Goal: Transaction & Acquisition: Purchase product/service

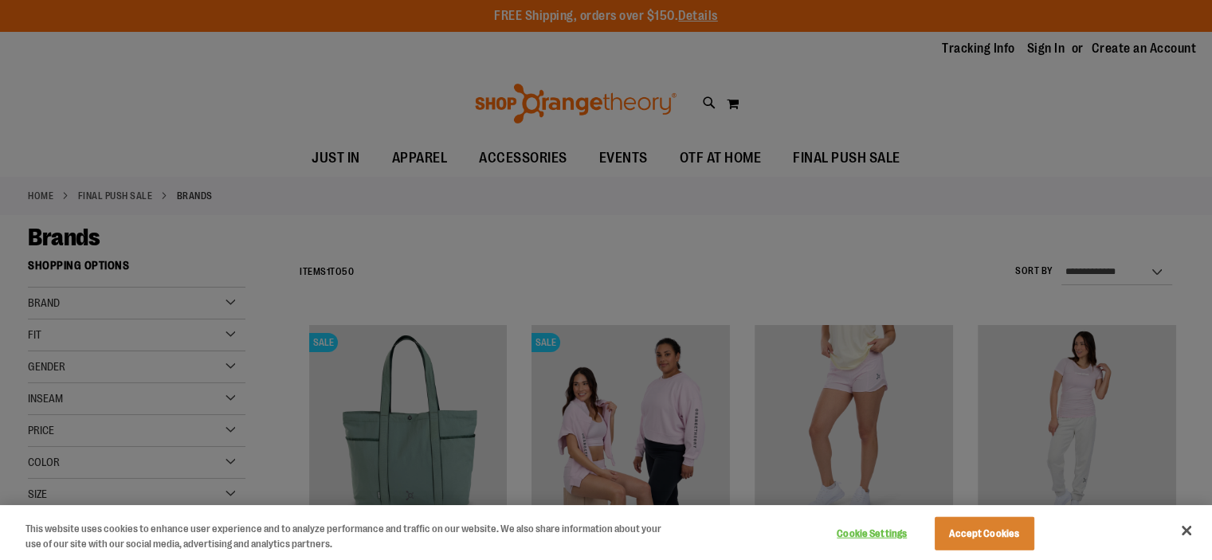
type input "**********"
click at [983, 529] on button "Accept Cookies" at bounding box center [985, 533] width 100 height 33
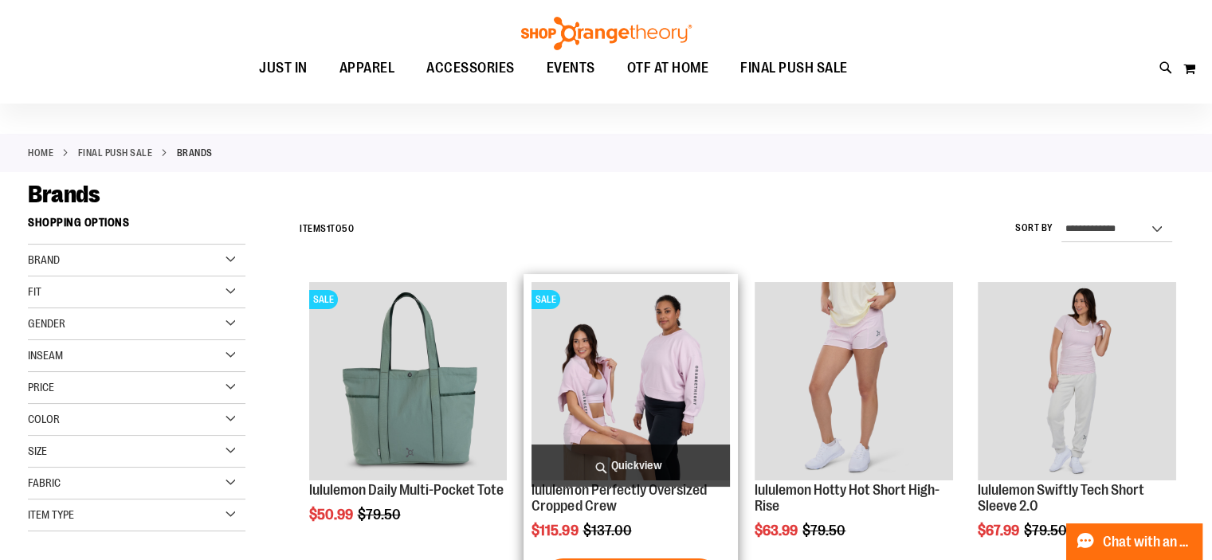
scroll to position [34, 0]
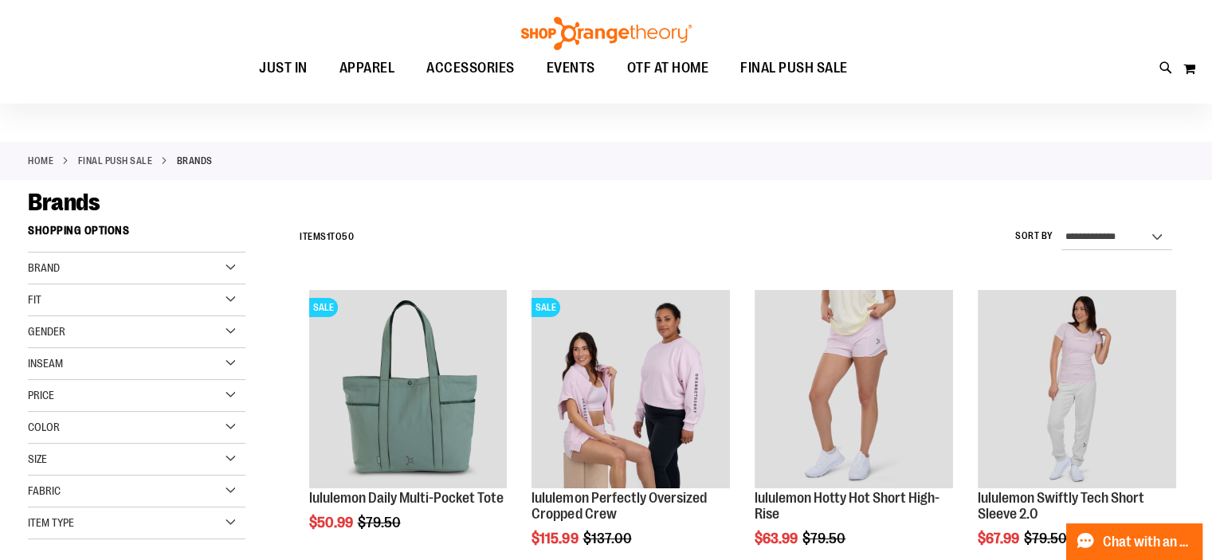
click at [232, 268] on div "Brand" at bounding box center [137, 269] width 218 height 32
click at [57, 304] on link "Nike" at bounding box center [128, 300] width 209 height 17
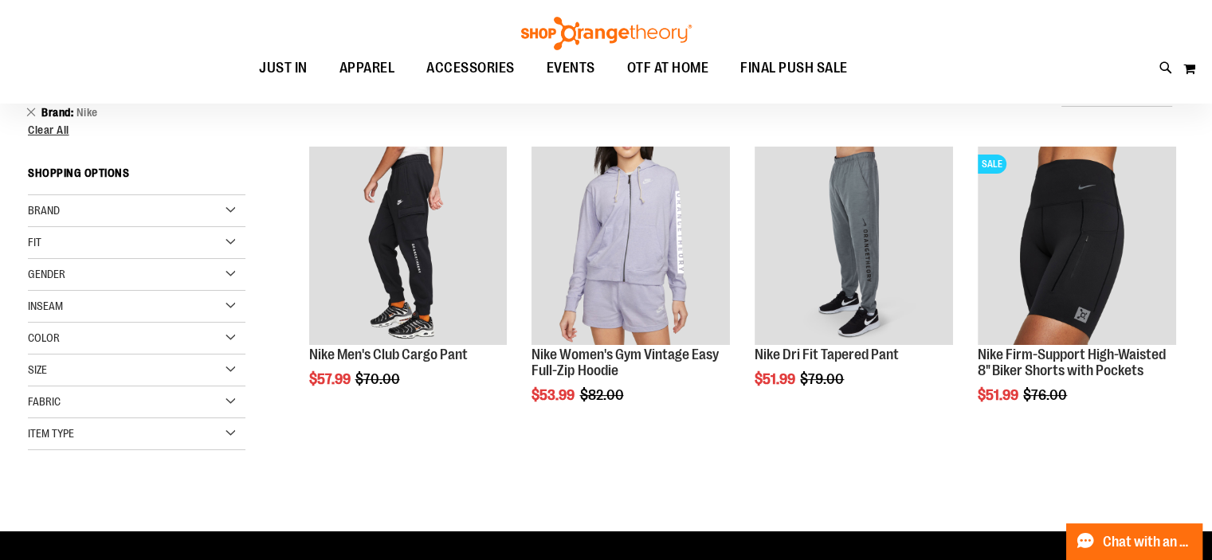
scroll to position [180, 0]
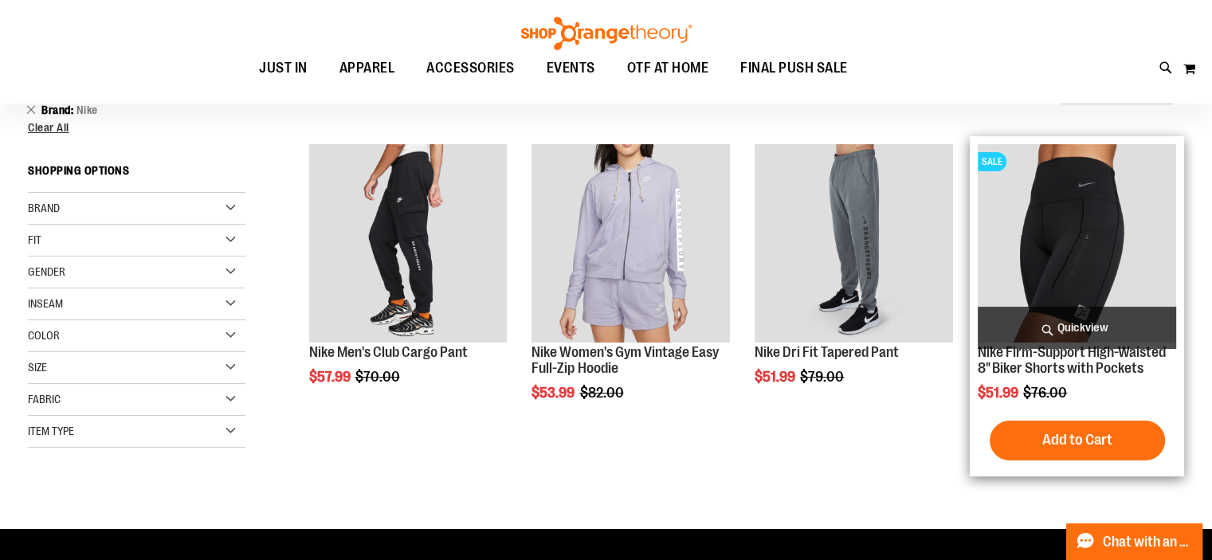
click at [1070, 226] on img "product" at bounding box center [1077, 243] width 198 height 198
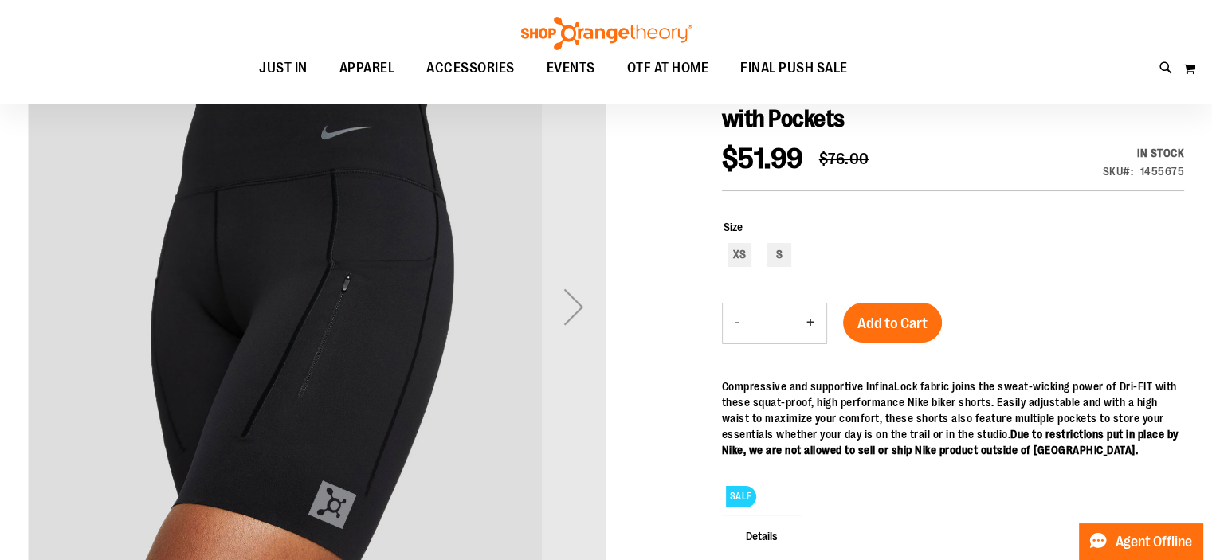
scroll to position [209, 0]
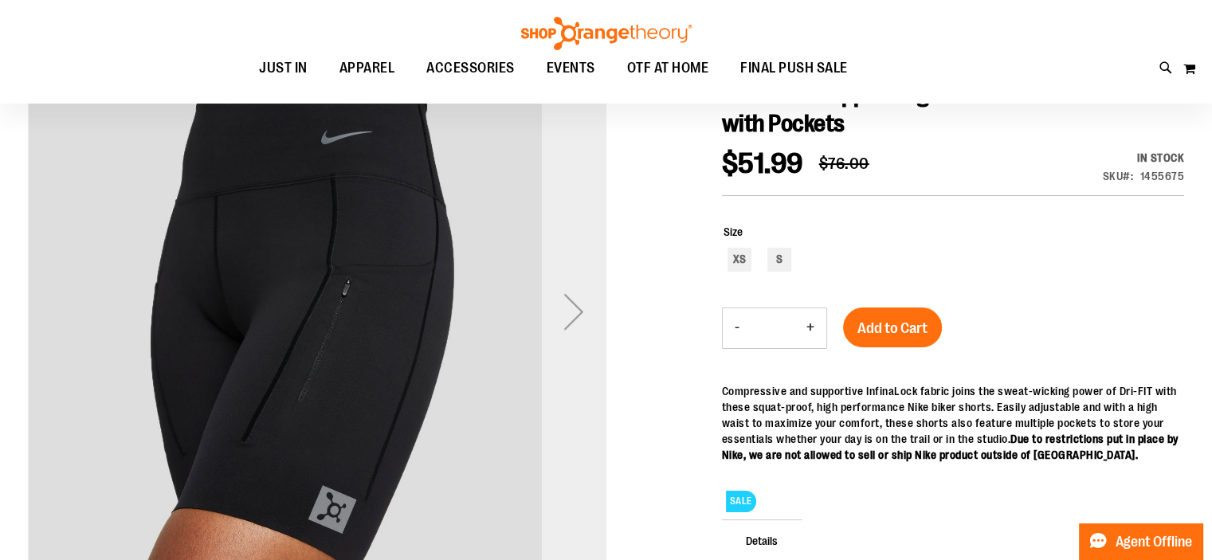
type input "**********"
click at [573, 310] on div "Next" at bounding box center [574, 312] width 64 height 64
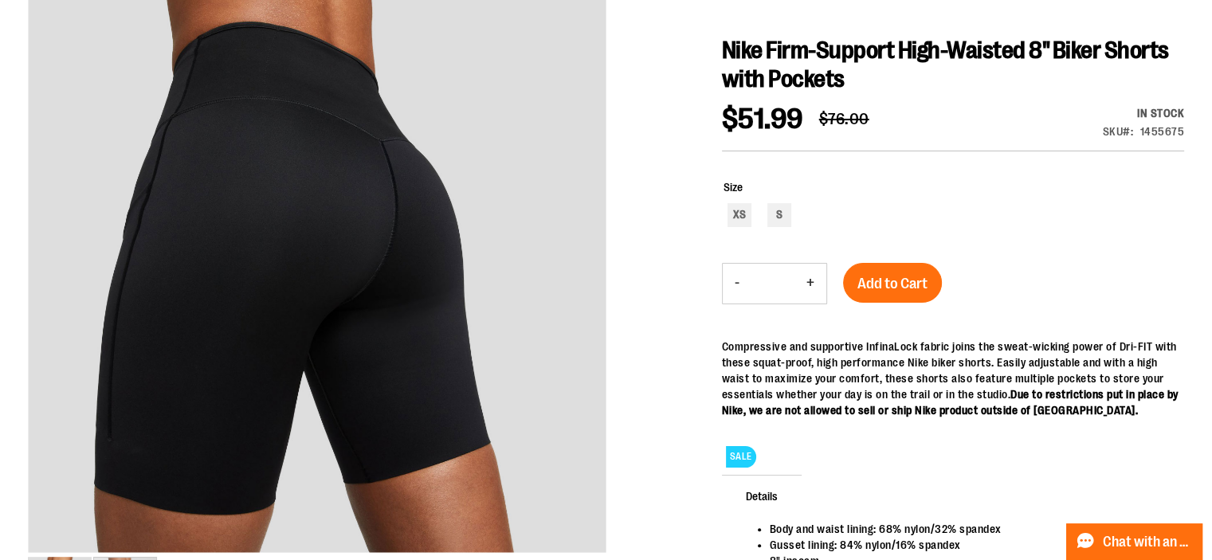
scroll to position [0, 0]
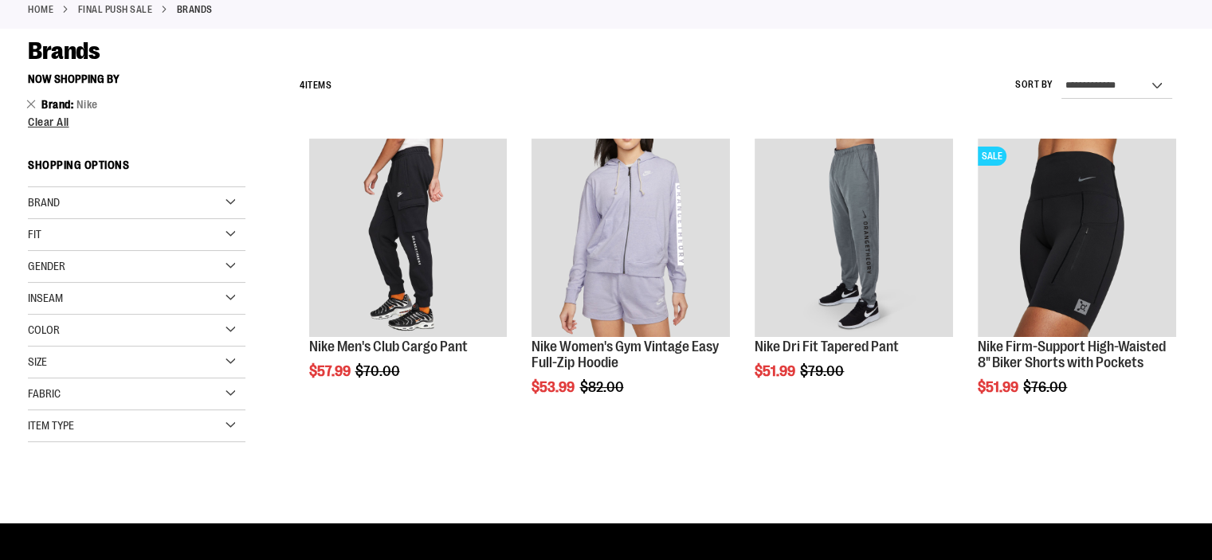
scroll to position [179, 0]
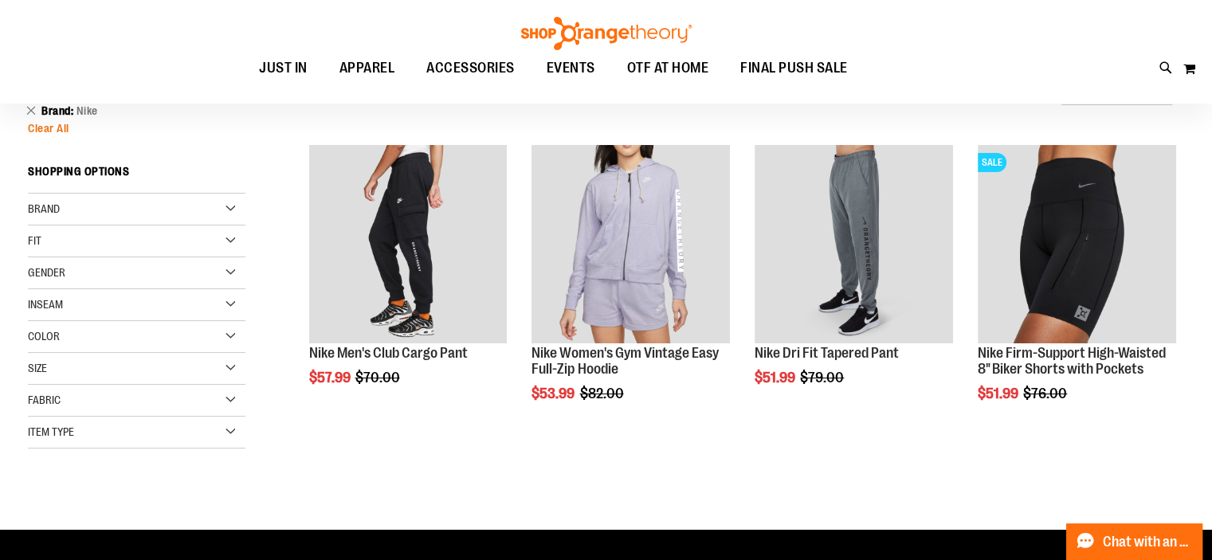
type input "**********"
click at [54, 122] on span "Clear All" at bounding box center [48, 128] width 41 height 13
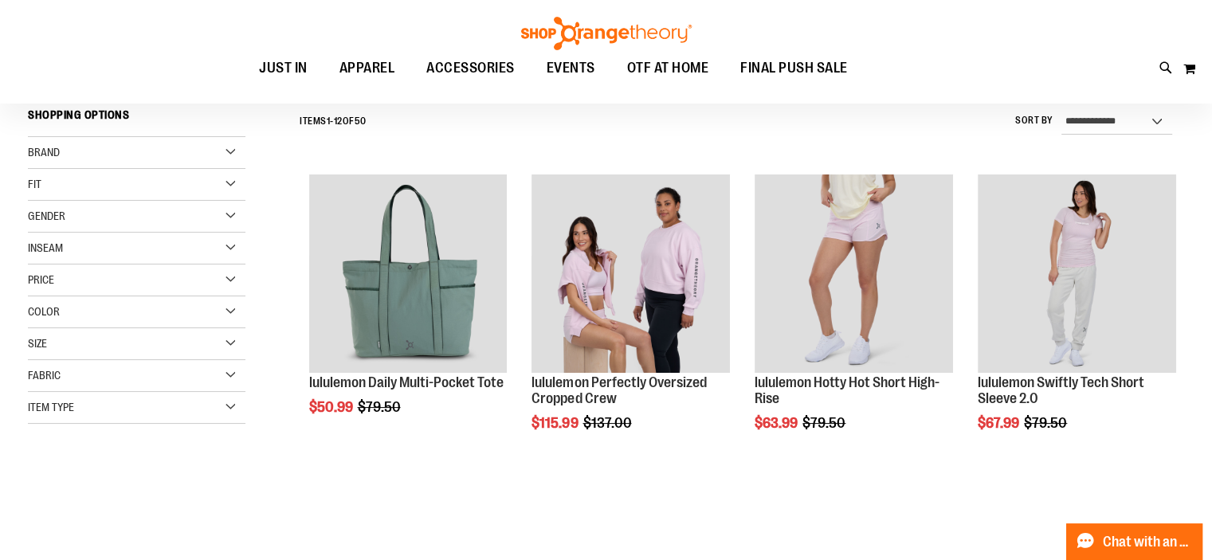
scroll to position [148, 0]
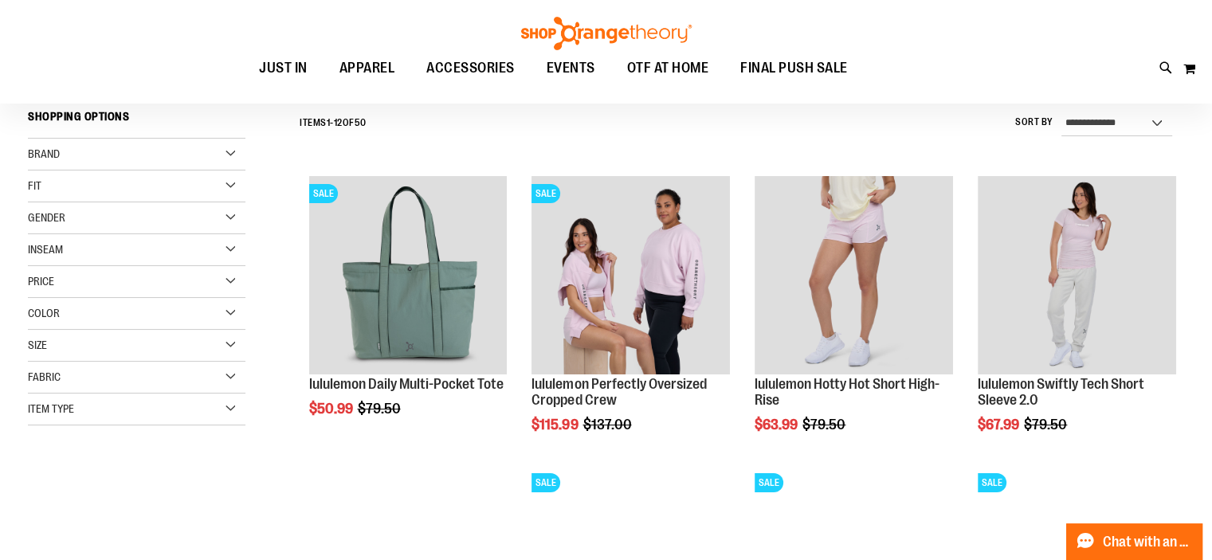
click at [235, 151] on div "Brand" at bounding box center [137, 155] width 218 height 32
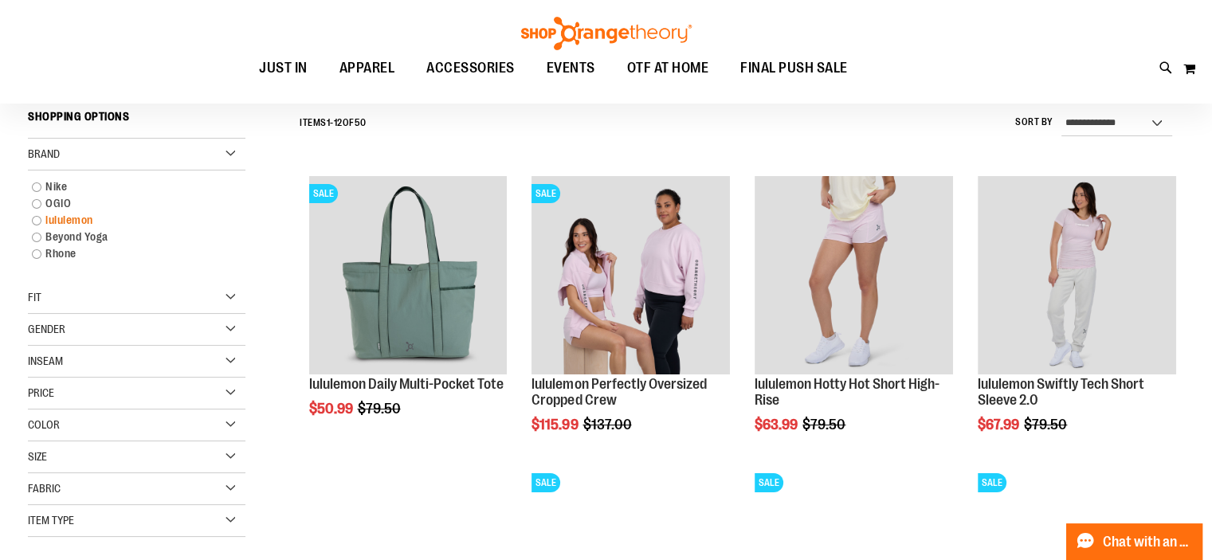
click at [70, 217] on link "lululemon" at bounding box center [128, 220] width 209 height 17
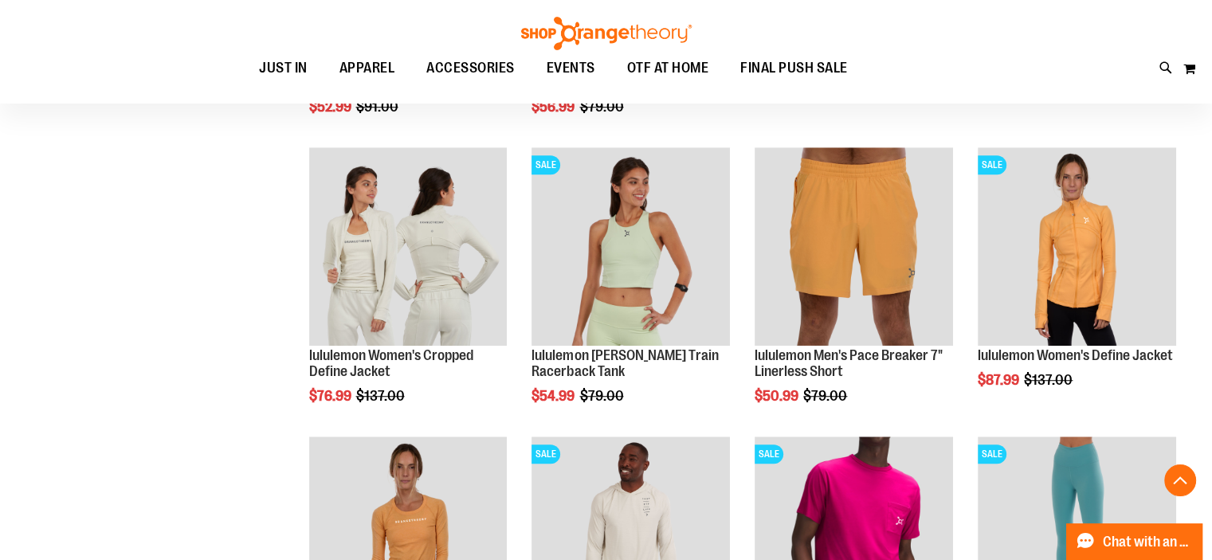
scroll to position [1046, 0]
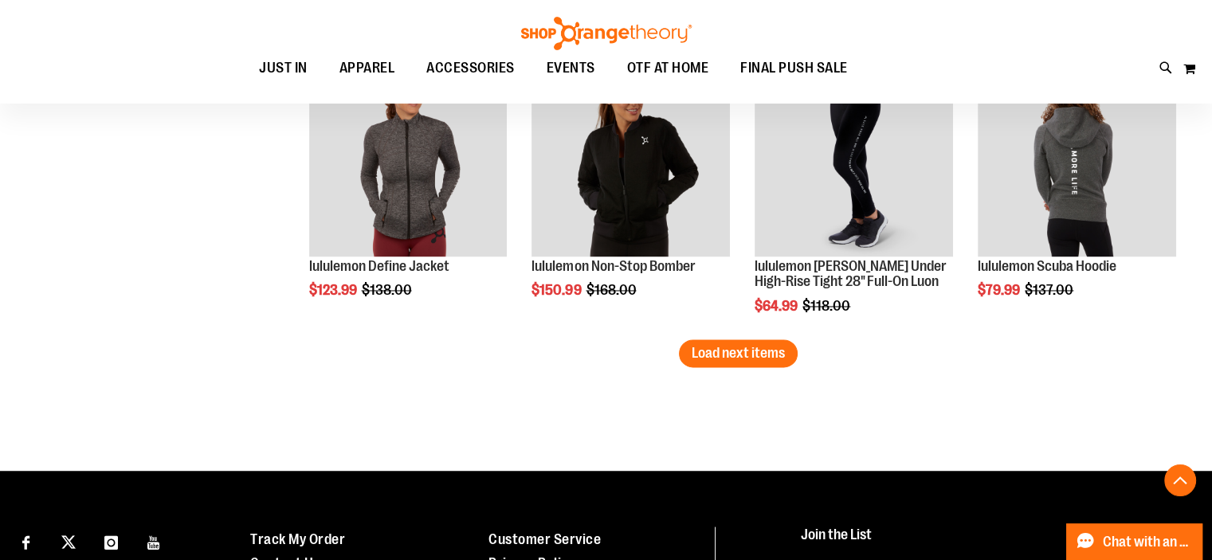
scroll to position [2581, 0]
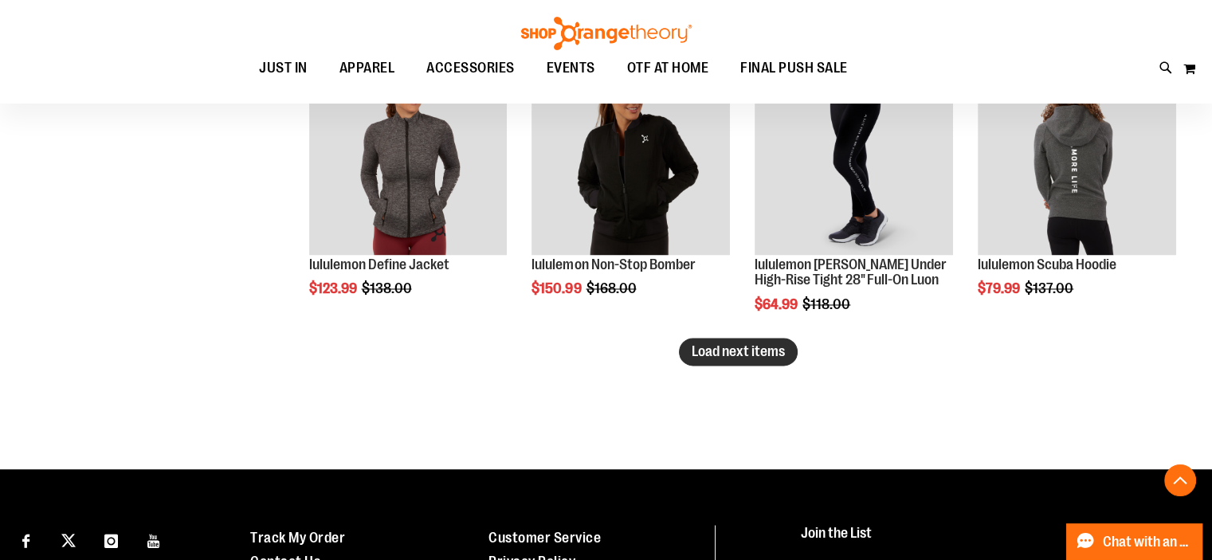
click at [756, 359] on button "Load next items" at bounding box center [738, 352] width 119 height 28
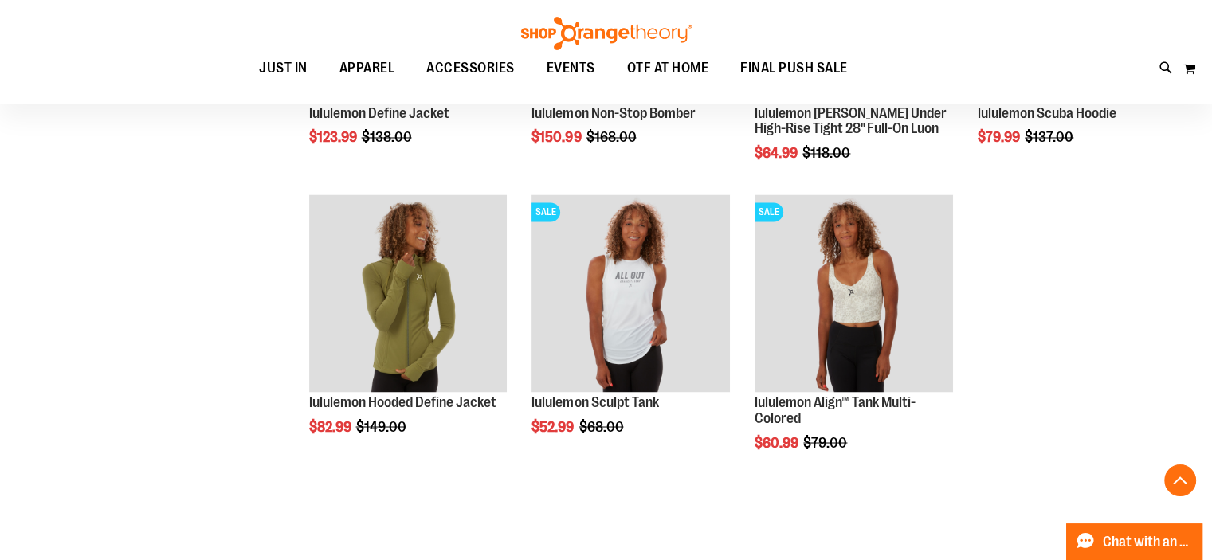
scroll to position [2733, 0]
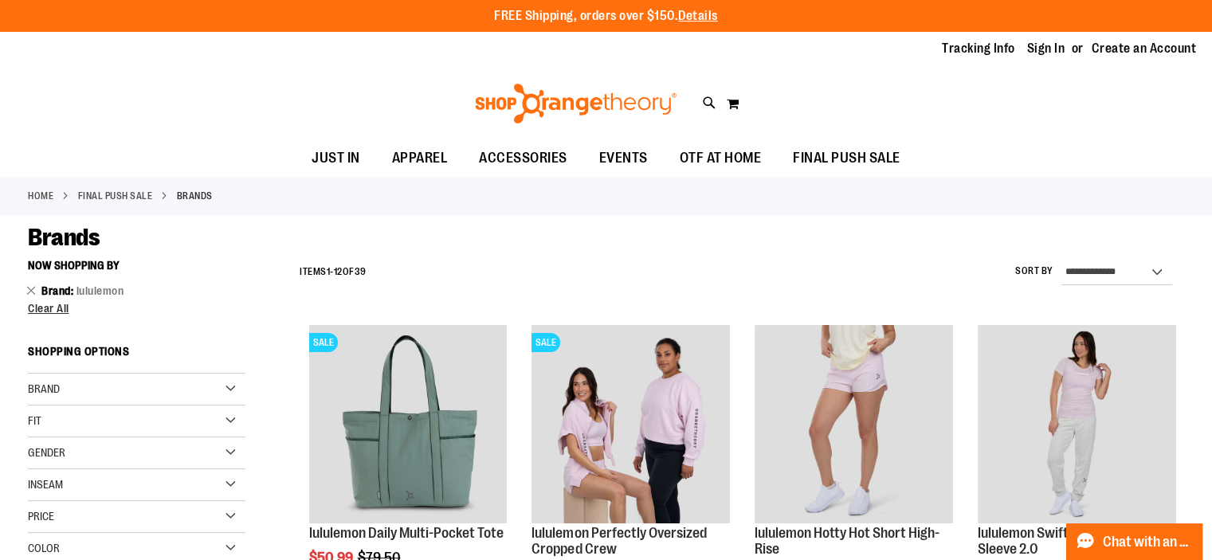
click at [226, 452] on div "Gender" at bounding box center [137, 454] width 218 height 32
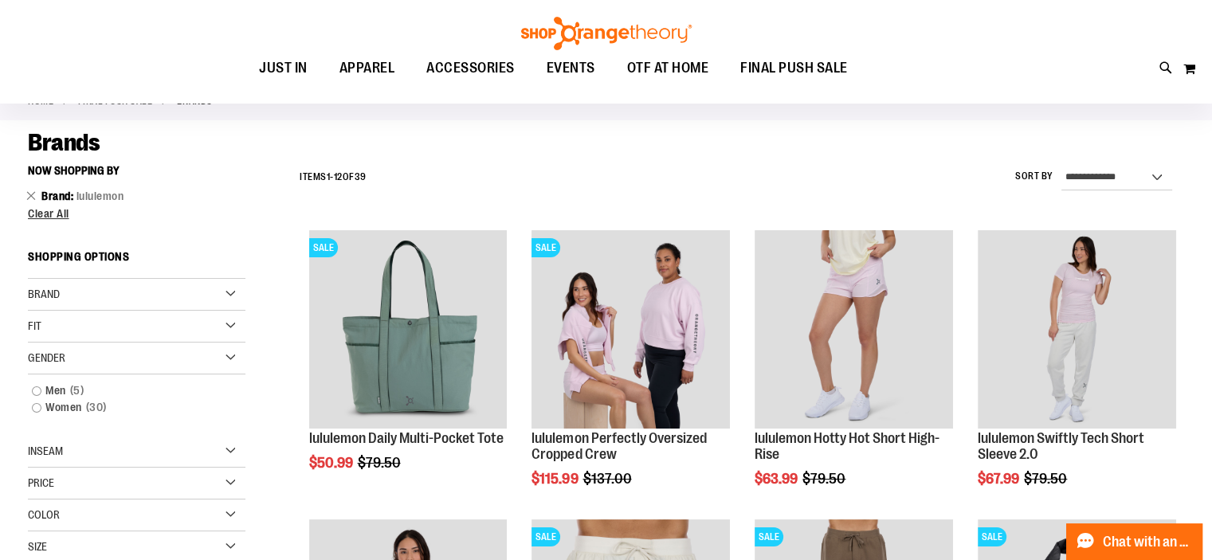
scroll to position [149, 0]
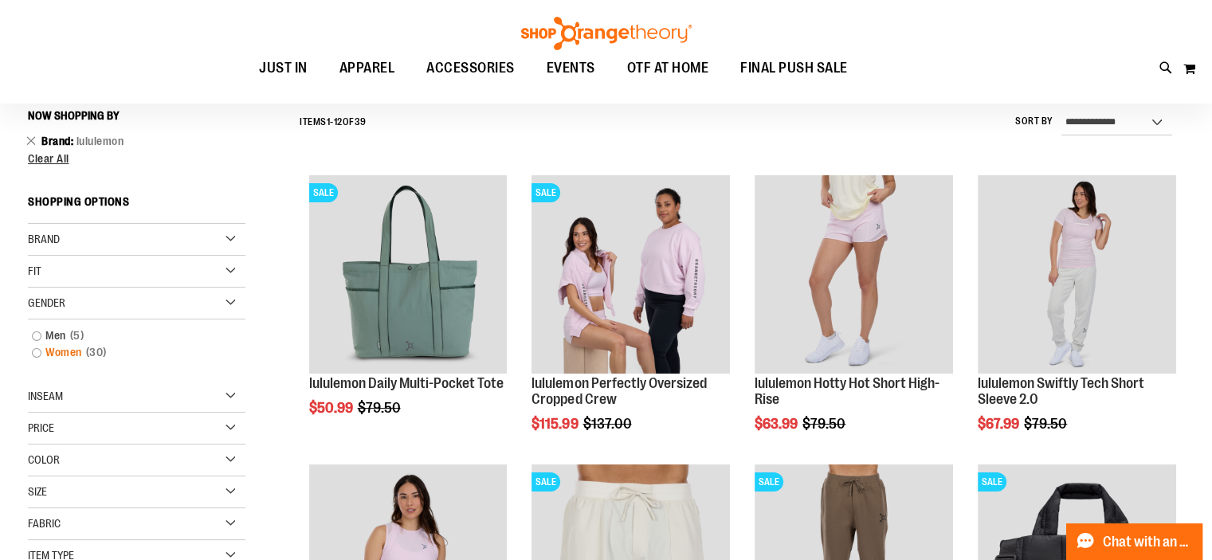
click at [73, 355] on link "Women 30 items" at bounding box center [128, 352] width 209 height 17
click at [33, 353] on link "Women 30 items" at bounding box center [128, 353] width 209 height 17
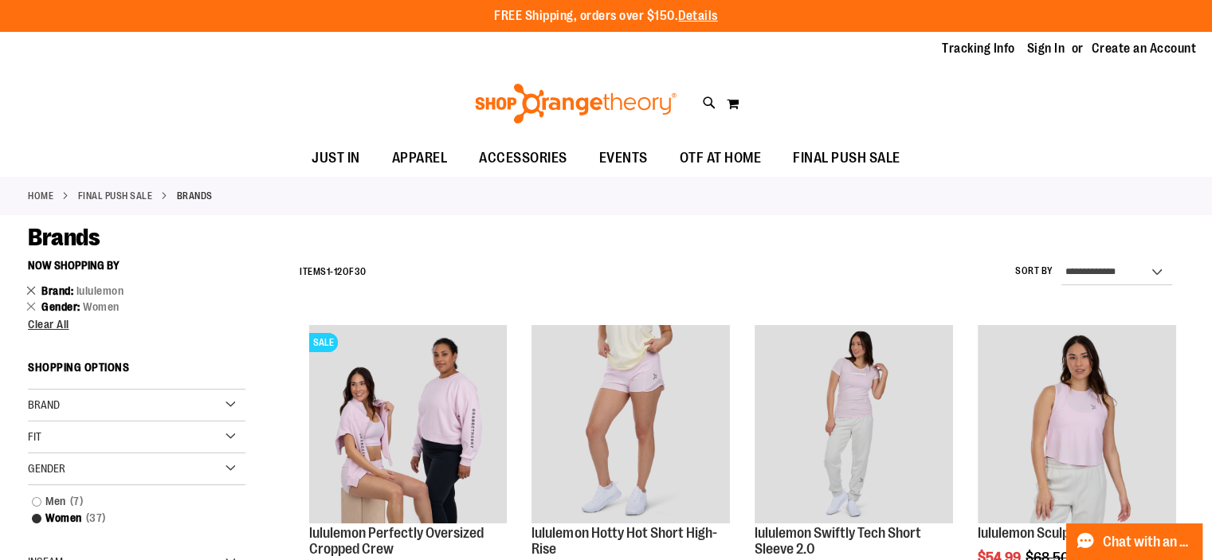
click at [31, 282] on link "Remove This Item" at bounding box center [31, 290] width 10 height 16
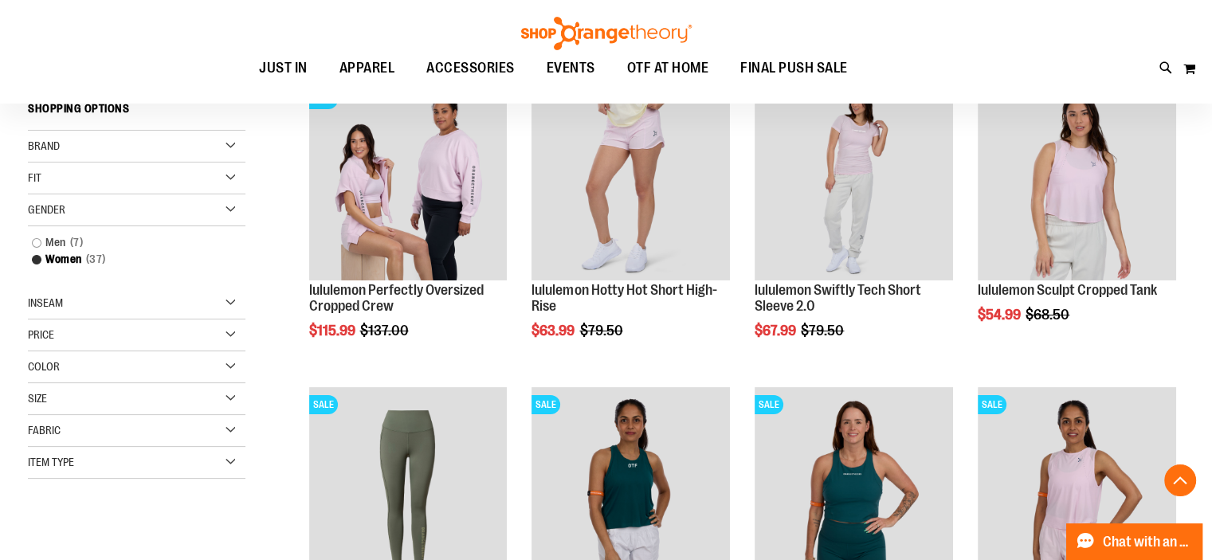
scroll to position [251, 0]
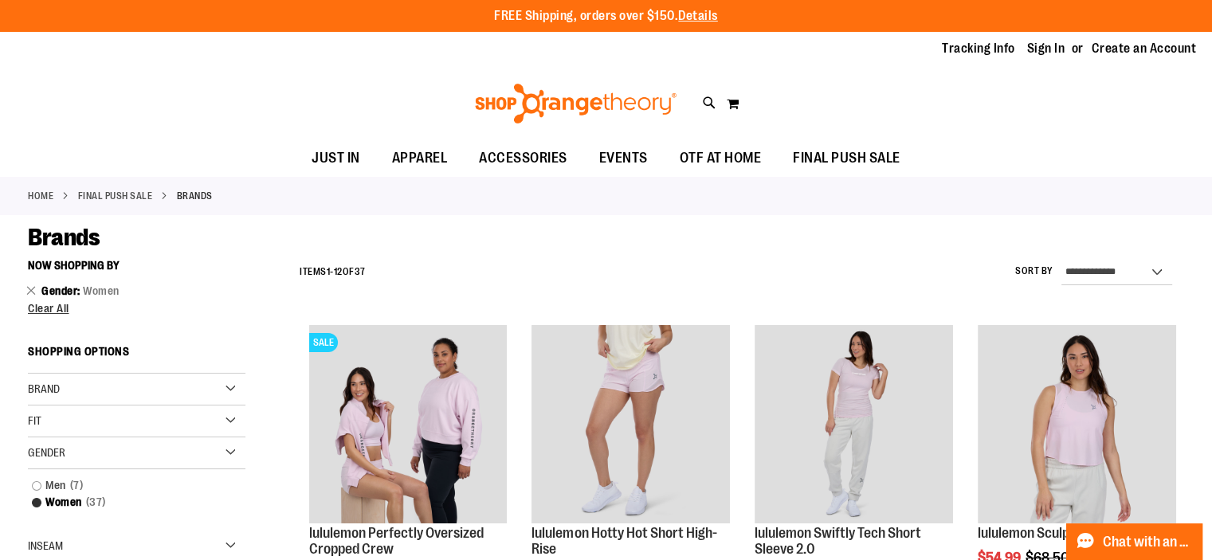
click at [230, 414] on div "Fit" at bounding box center [137, 422] width 218 height 32
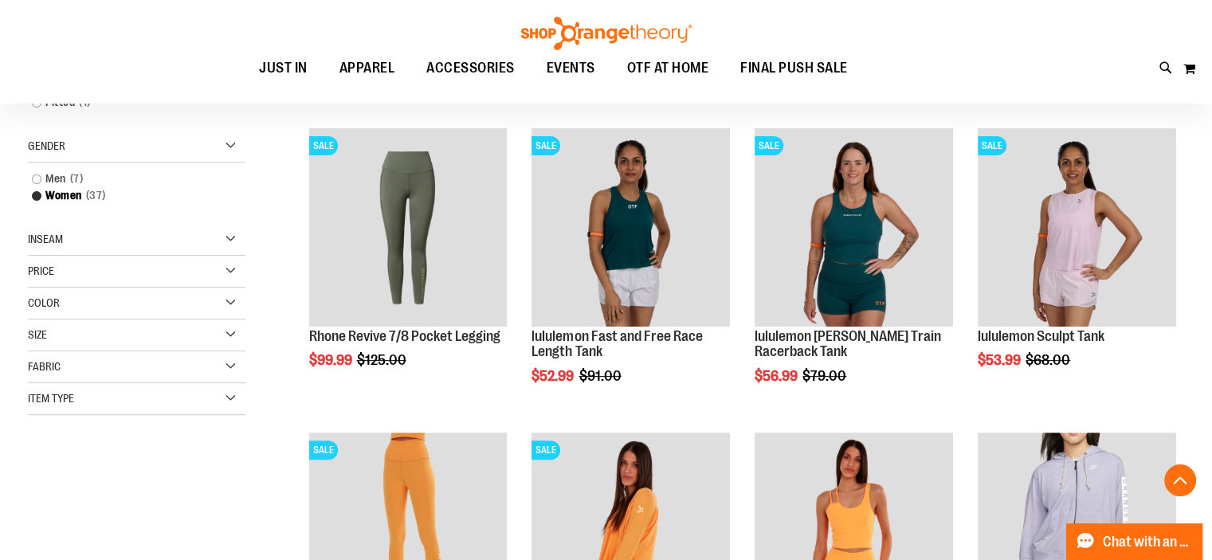
scroll to position [511, 0]
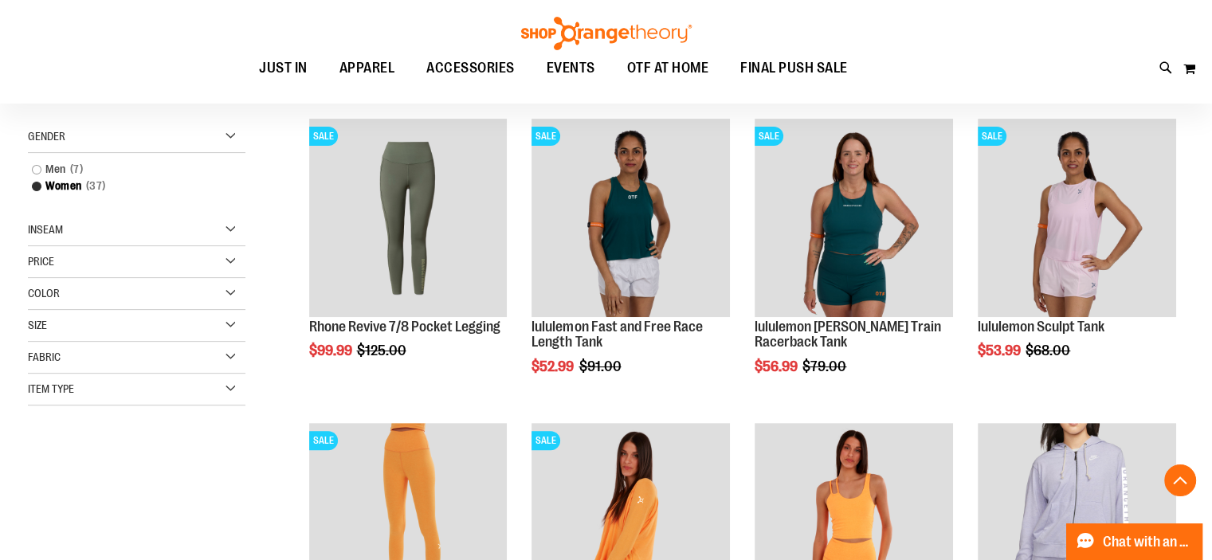
click at [227, 230] on div "Inseam" at bounding box center [137, 230] width 218 height 32
click at [234, 452] on div "Fabric" at bounding box center [137, 462] width 218 height 32
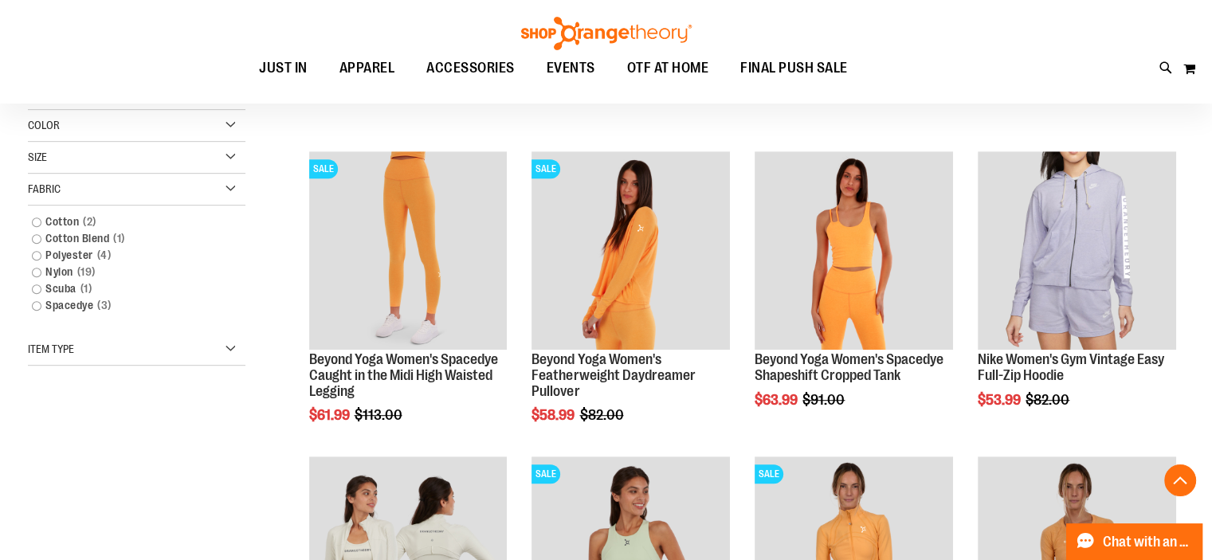
scroll to position [782, 0]
click at [233, 350] on div "Item Type" at bounding box center [137, 351] width 218 height 32
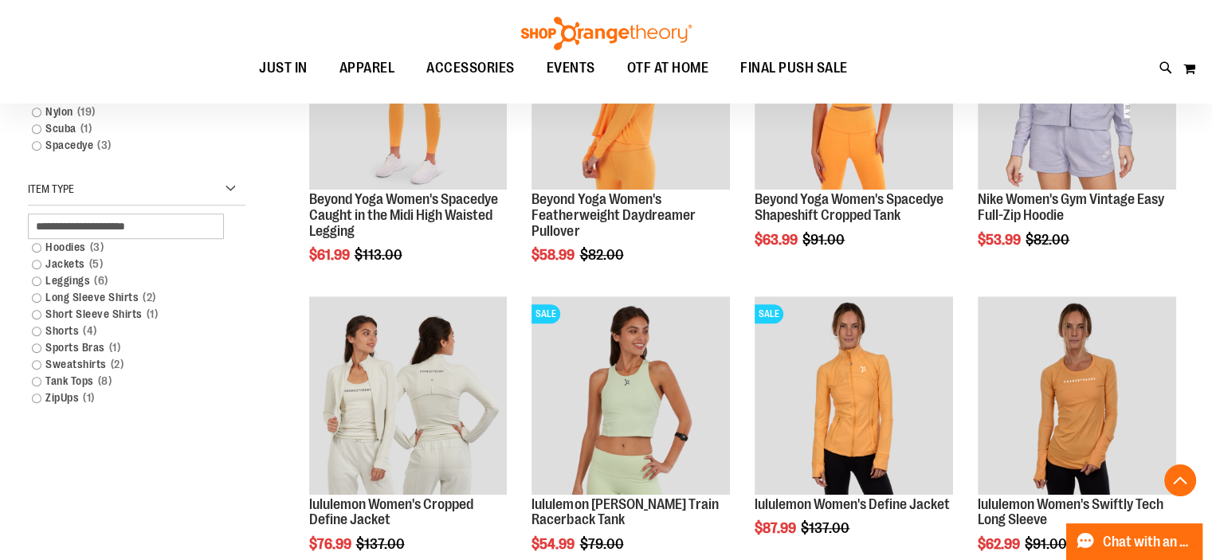
scroll to position [944, 0]
click at [61, 328] on link "Shorts 4 items" at bounding box center [128, 330] width 209 height 17
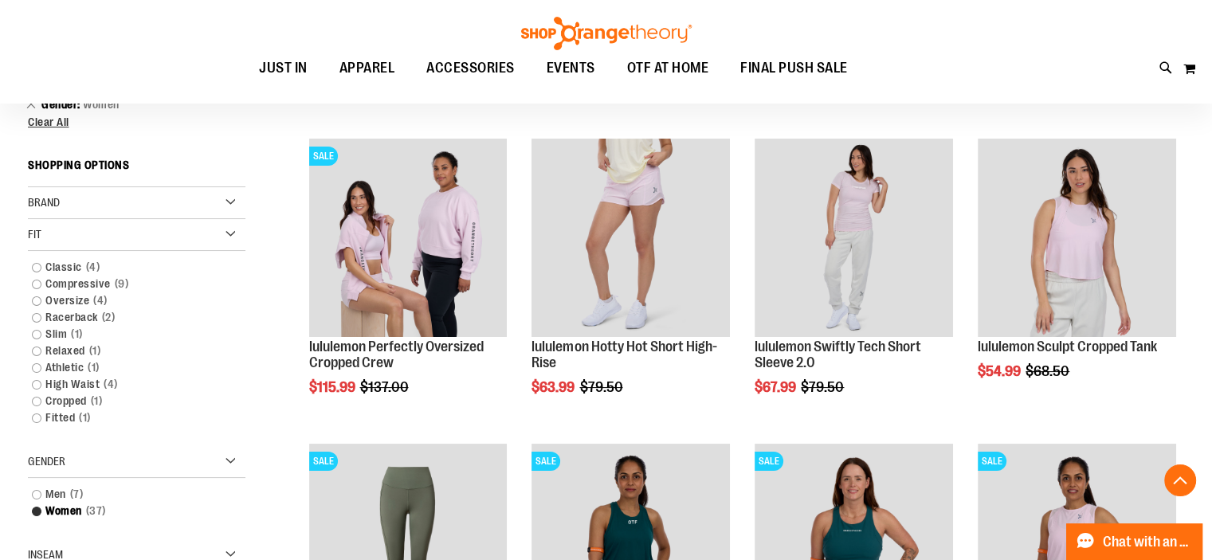
scroll to position [148, 0]
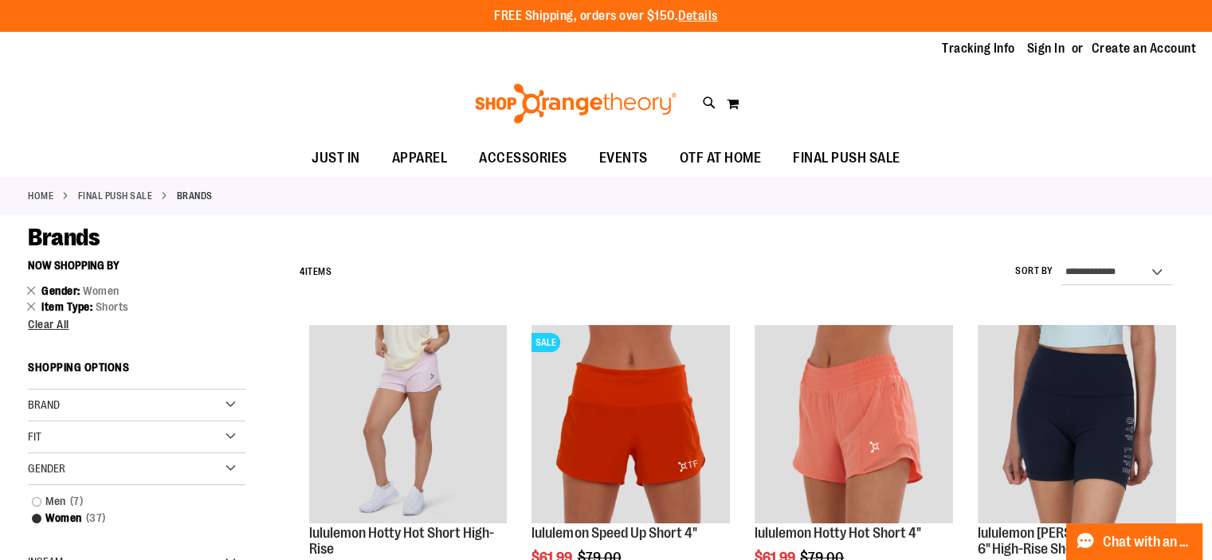
click at [46, 194] on link "Home" at bounding box center [41, 196] width 26 height 14
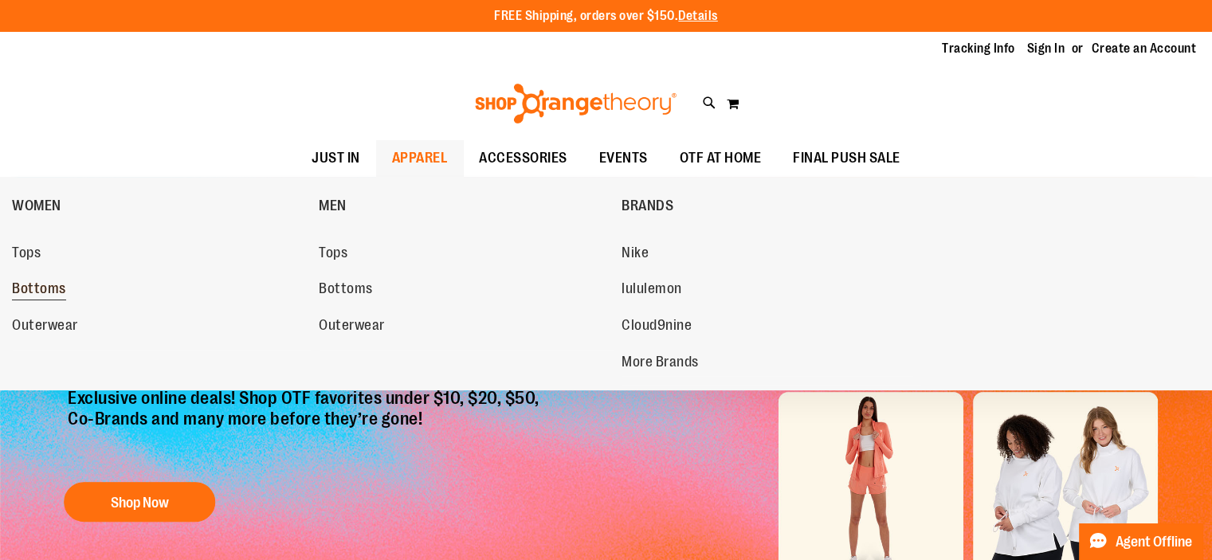
type input "**********"
click at [45, 292] on span "Bottoms" at bounding box center [39, 291] width 54 height 20
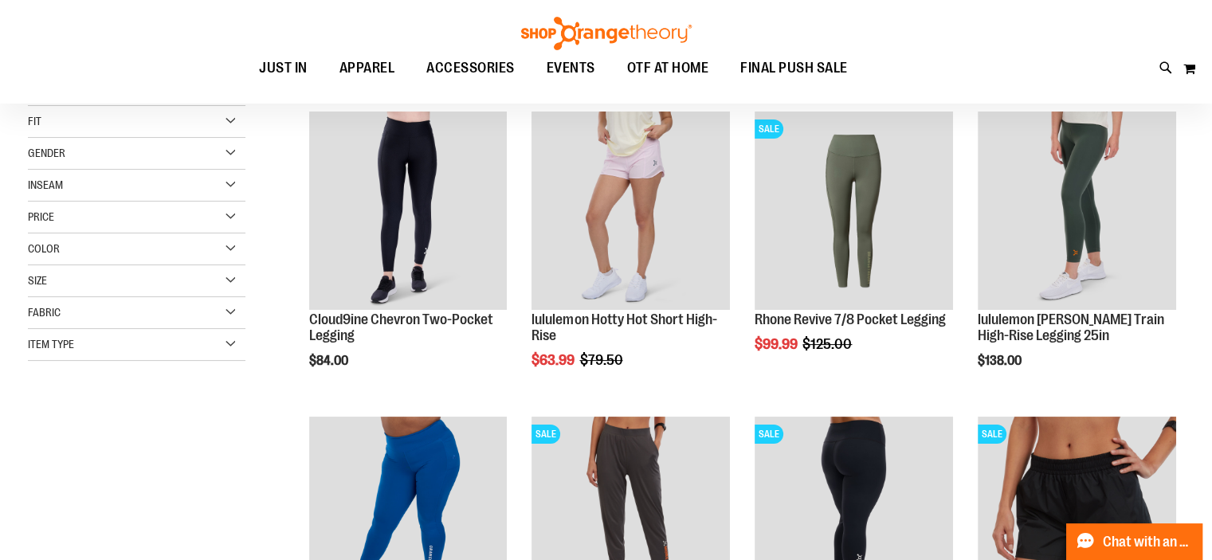
scroll to position [214, 0]
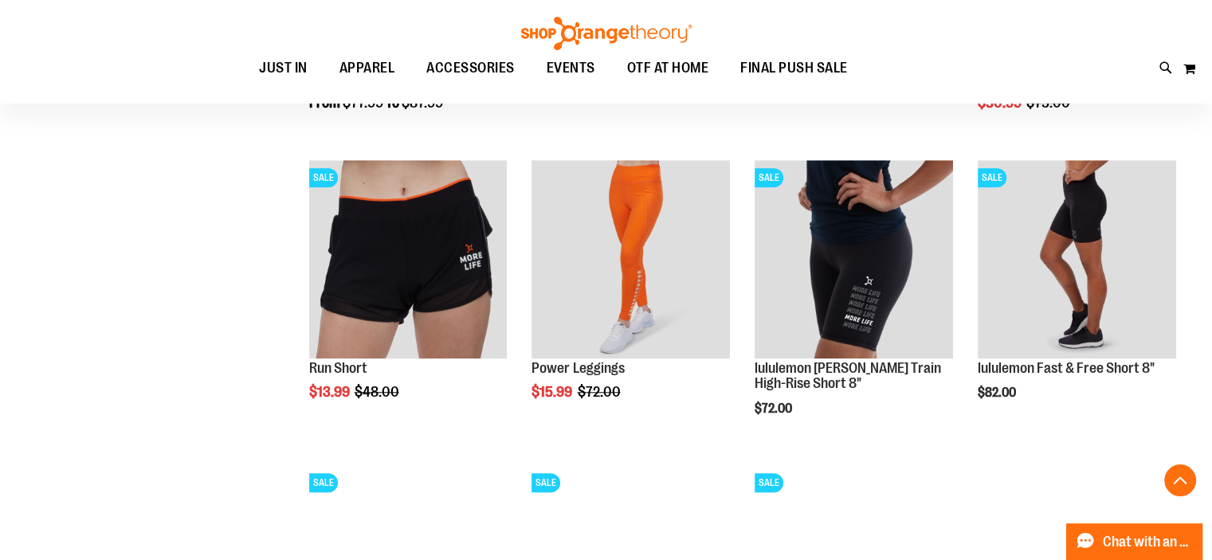
scroll to position [1384, 0]
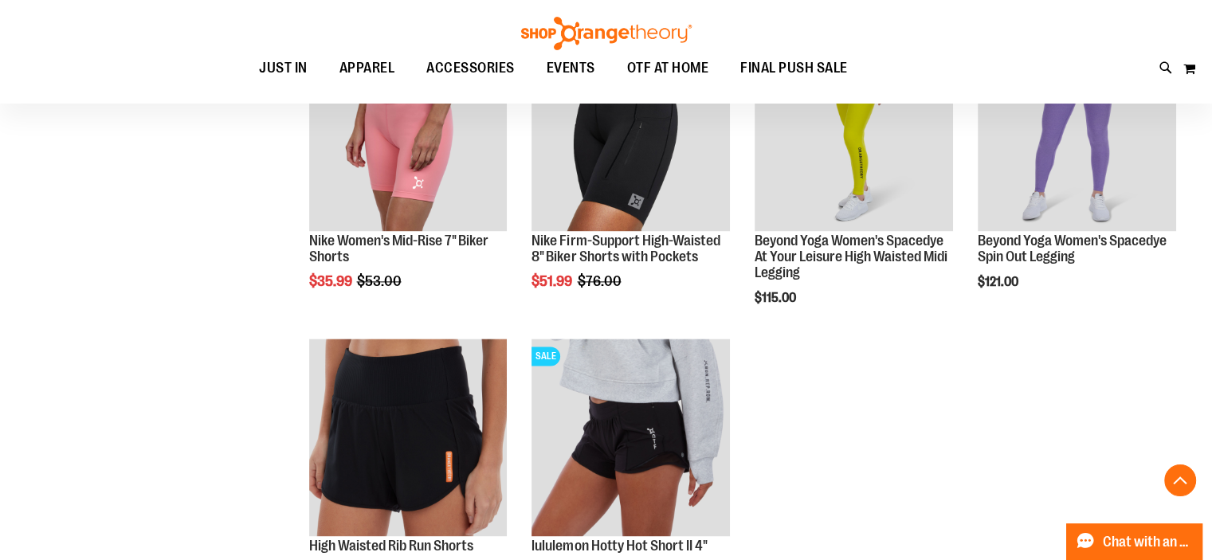
scroll to position [2047, 0]
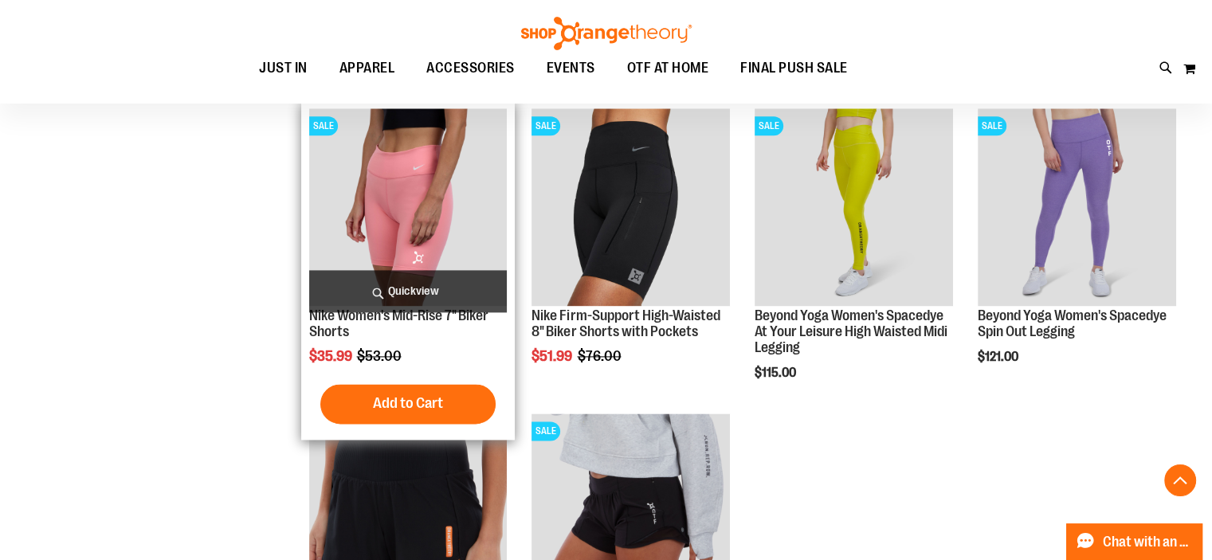
type input "**********"
click at [375, 219] on img "product" at bounding box center [408, 207] width 198 height 198
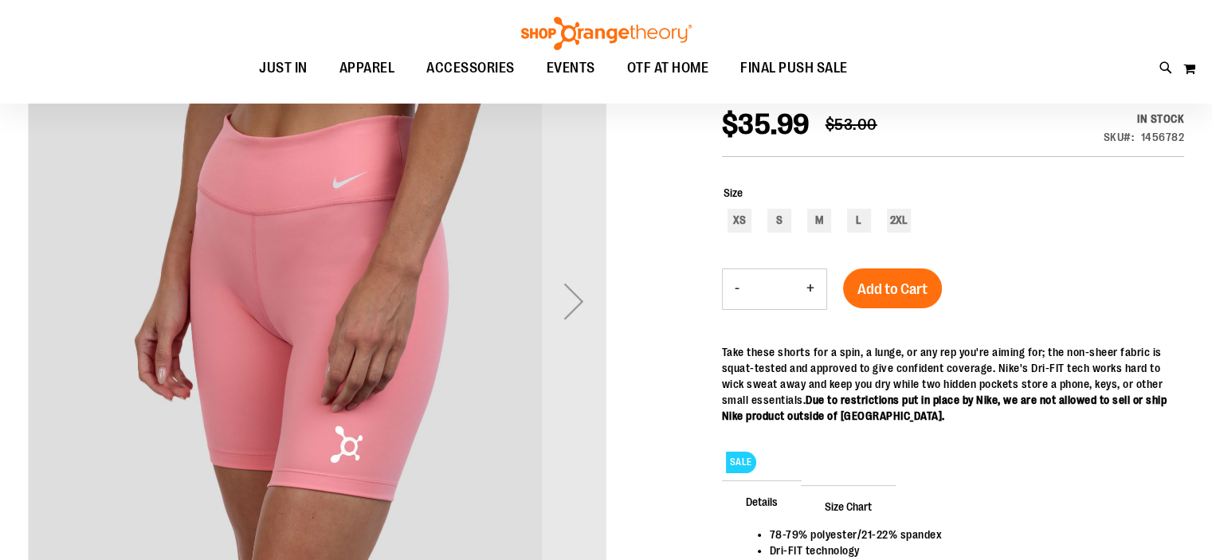
scroll to position [221, 0]
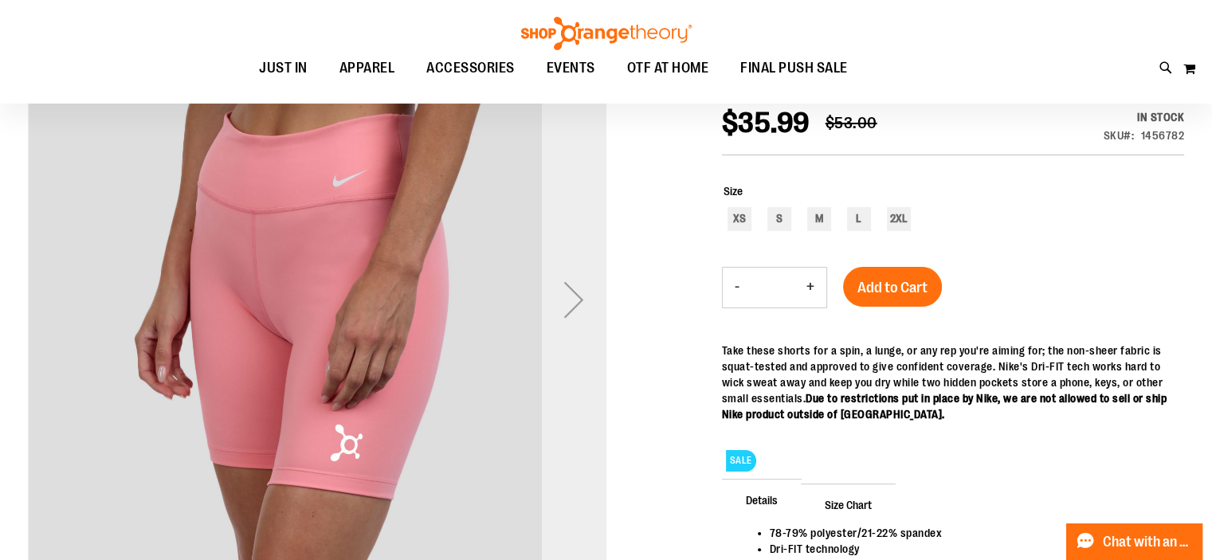
type input "**********"
click at [575, 286] on div "Next" at bounding box center [574, 300] width 64 height 64
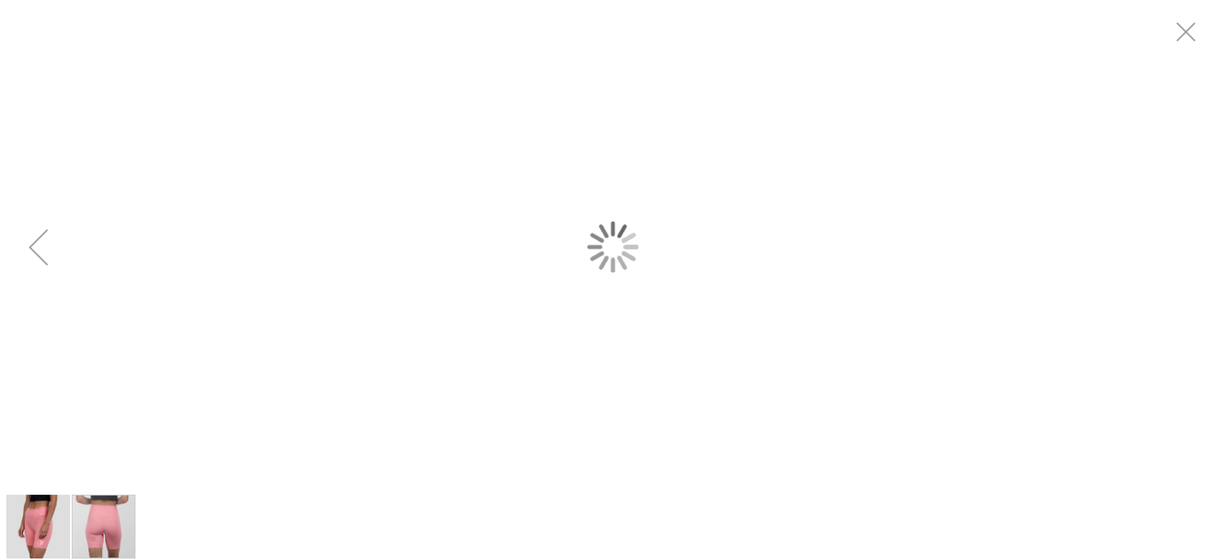
scroll to position [0, 0]
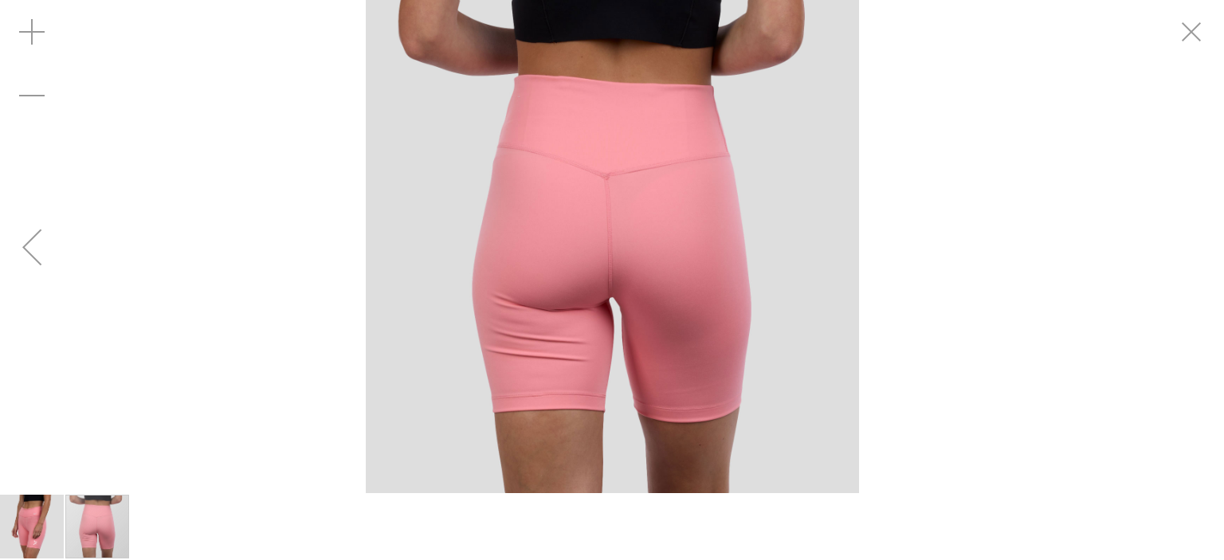
click at [237, 248] on div "carousel" at bounding box center [612, 246] width 1224 height 493
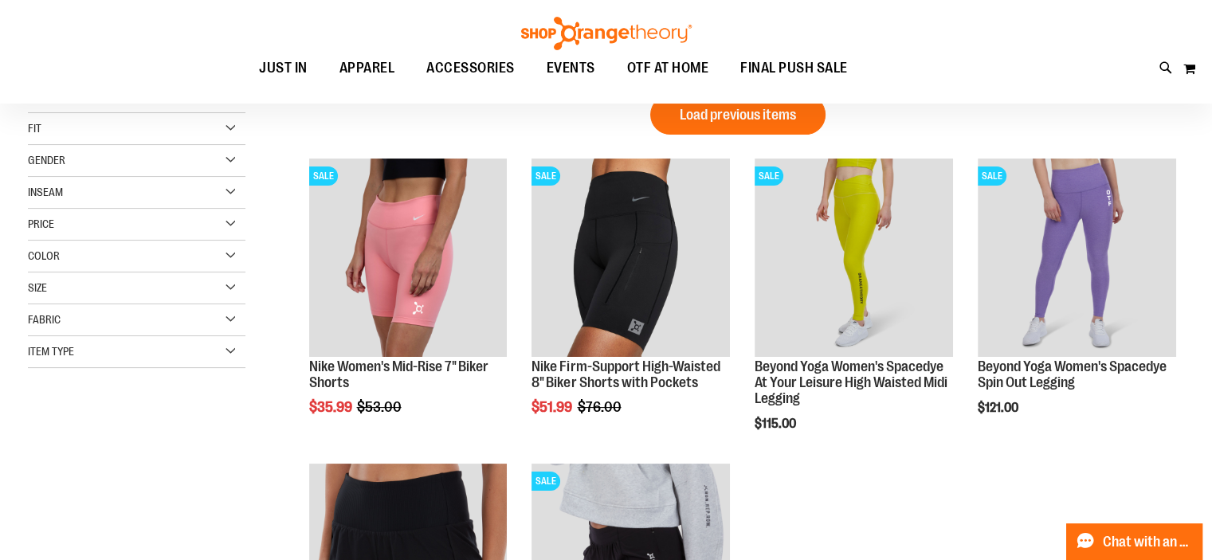
scroll to position [206, 0]
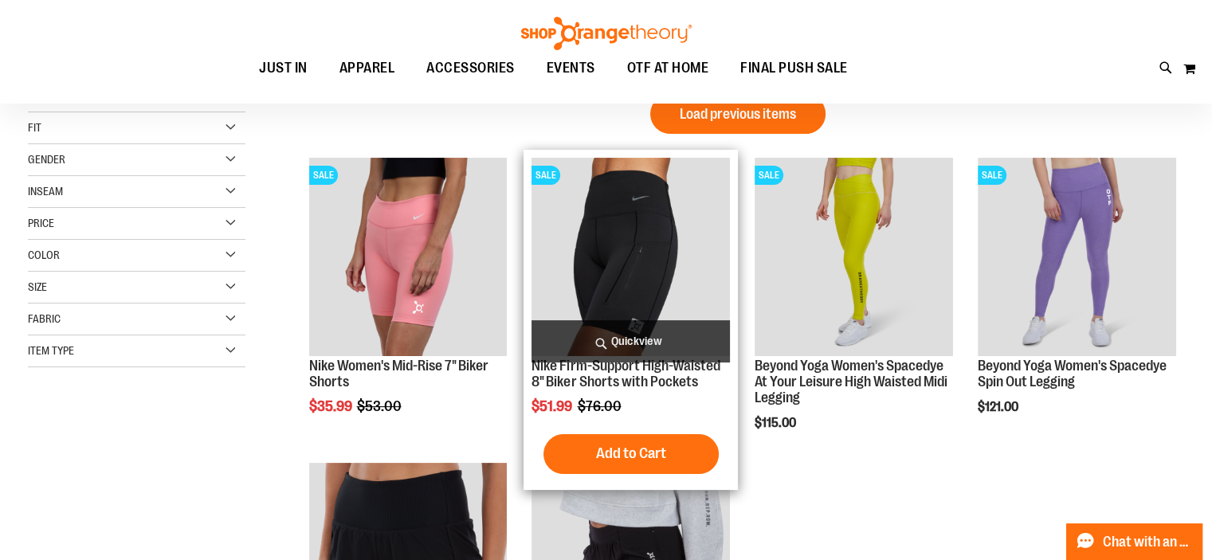
type input "**********"
click at [647, 257] on img "product" at bounding box center [631, 257] width 198 height 198
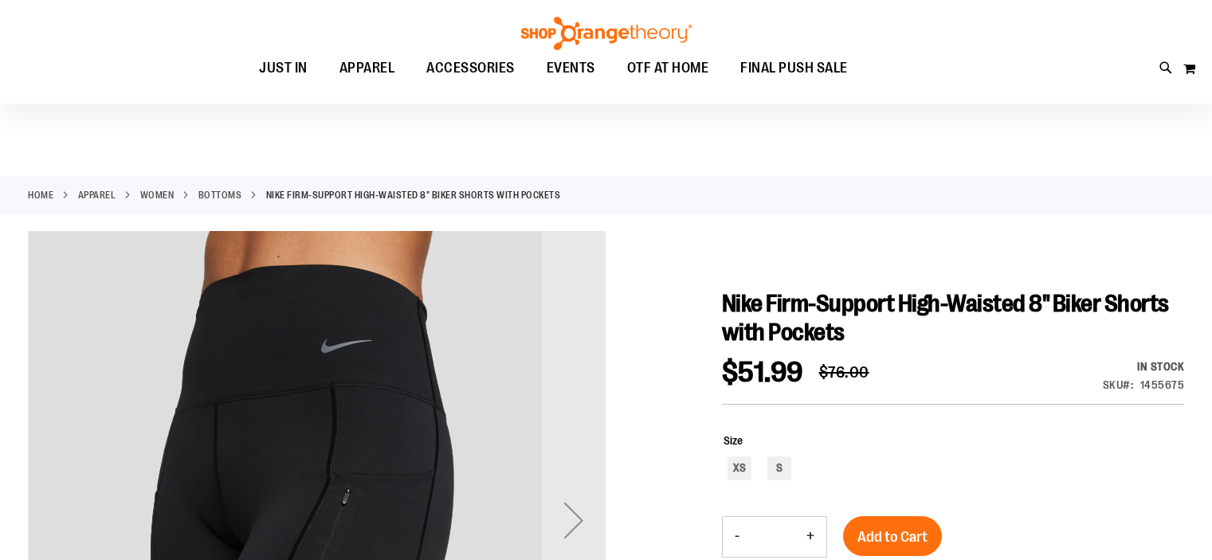
scroll to position [154, 0]
